Goal: Use online tool/utility: Utilize a website feature to perform a specific function

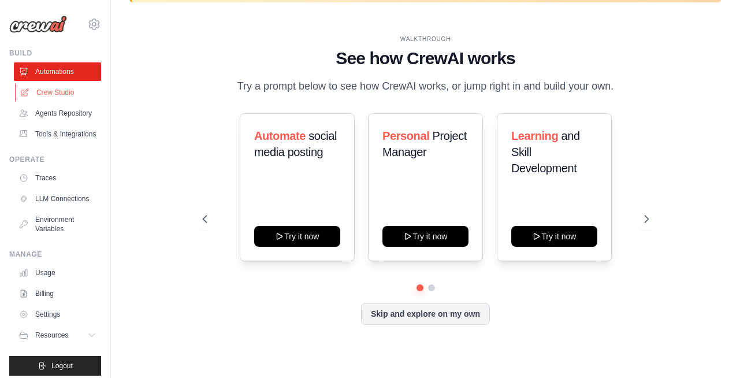
click at [56, 88] on link "Crew Studio" at bounding box center [58, 92] width 87 height 18
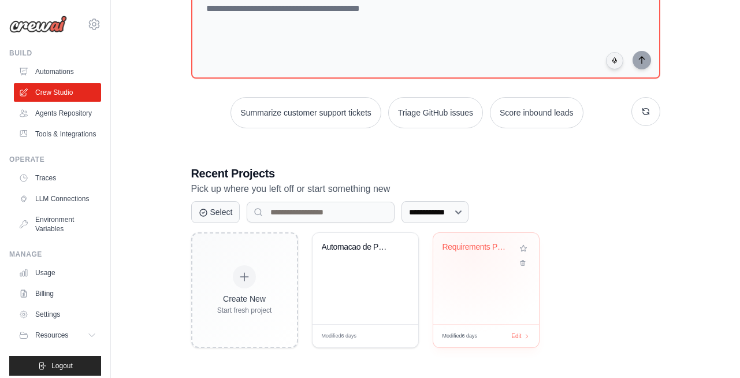
click at [471, 249] on div "Requirements Prioritization System" at bounding box center [478, 247] width 70 height 10
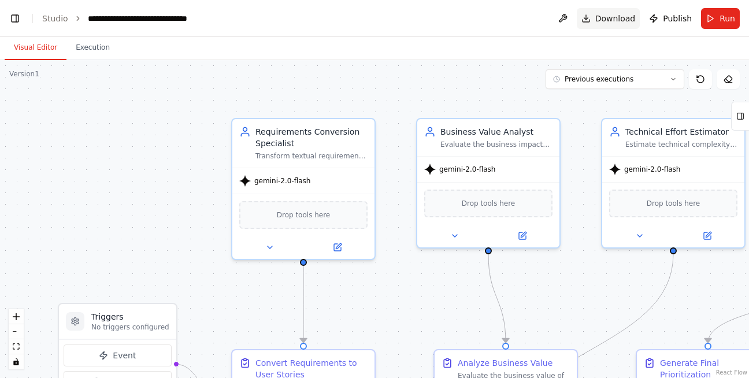
click at [595, 18] on button "Download" at bounding box center [609, 18] width 64 height 21
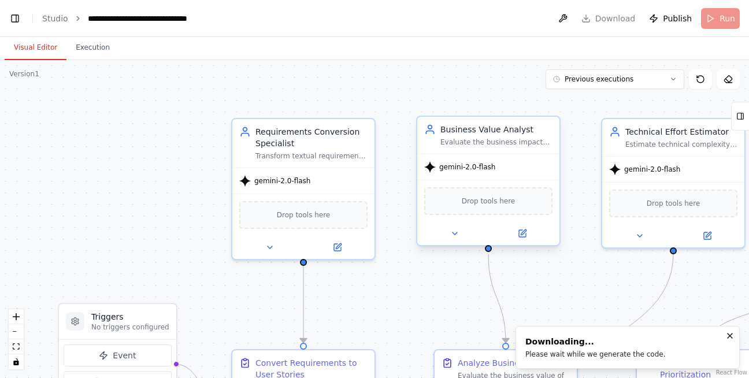
scroll to position [46460, 0]
